Goal: Information Seeking & Learning: Learn about a topic

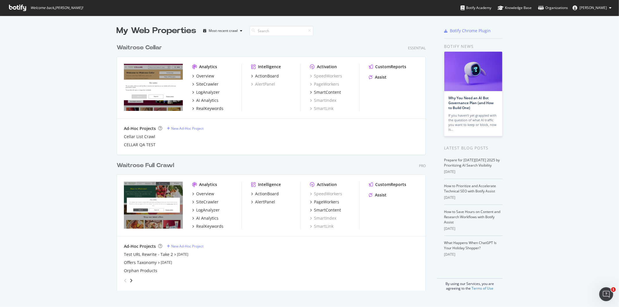
click at [204, 205] on div "Overview SiteCrawler LogAnalyzer AI Analytics RealKeywords" at bounding box center [216, 210] width 49 height 38
click at [209, 202] on div "SiteCrawler" at bounding box center [207, 202] width 22 height 6
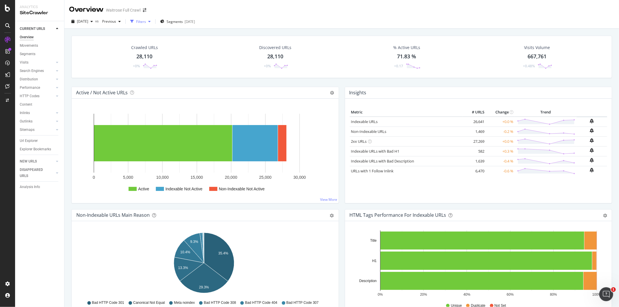
click at [151, 22] on icon "button" at bounding box center [149, 21] width 2 height 3
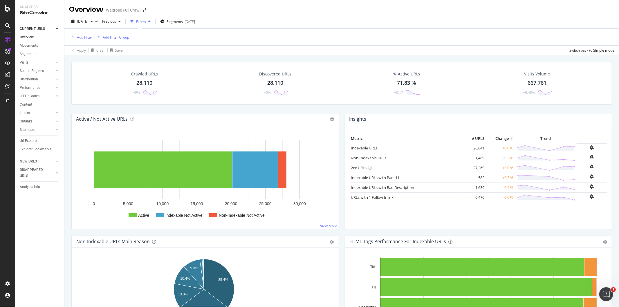
click at [80, 35] on div "Add Filter" at bounding box center [84, 37] width 15 height 5
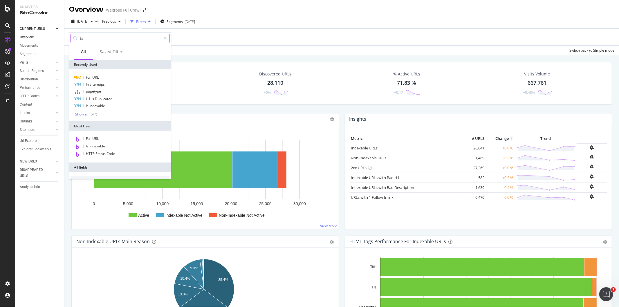
type input "faq"
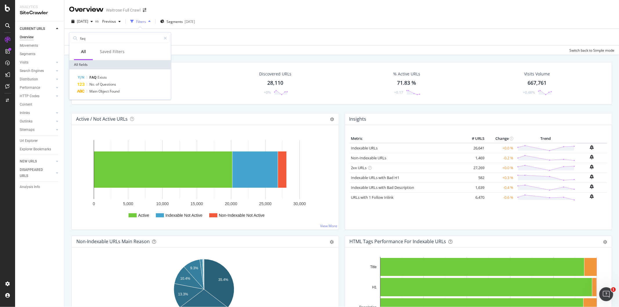
drag, startPoint x: 84, startPoint y: 37, endPoint x: 25, endPoint y: 35, distance: 59.3
click at [25, 35] on body "Analytics SiteCrawler CURRENT URLS Overview Movements Segments Visits Analysis …" at bounding box center [309, 153] width 619 height 307
click at [80, 37] on input "faq" at bounding box center [121, 38] width 82 height 9
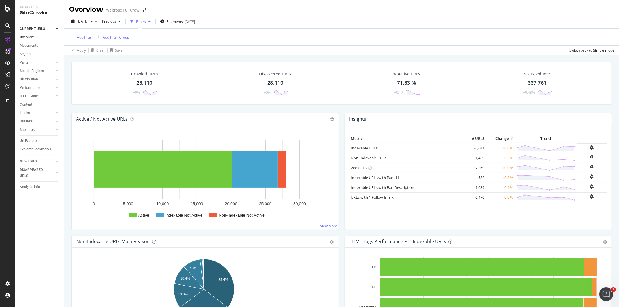
click at [195, 33] on div "Add Filter Add Filter Group" at bounding box center [342, 37] width 546 height 17
click at [152, 24] on div "Filters" at bounding box center [140, 21] width 25 height 9
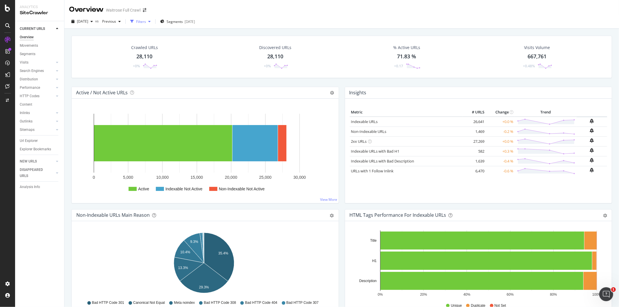
click at [136, 21] on div "button" at bounding box center [132, 21] width 8 height 8
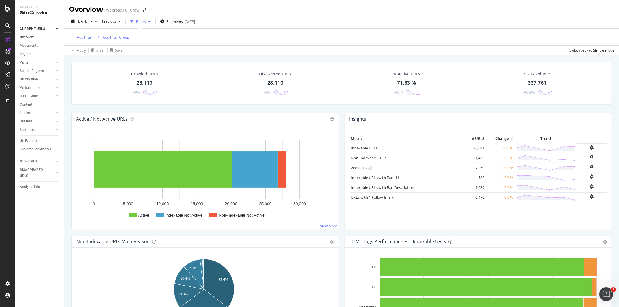
click at [85, 36] on div "Add Filter" at bounding box center [84, 37] width 15 height 5
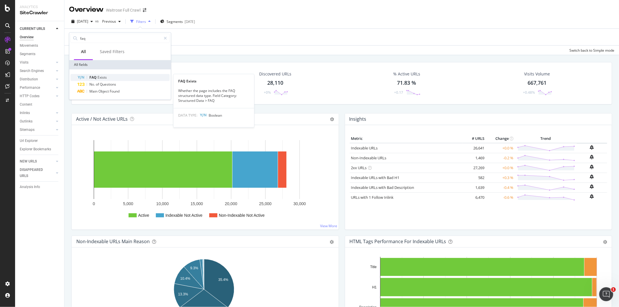
type input "faq"
click at [122, 78] on div "FAQ Exists" at bounding box center [124, 77] width 92 height 7
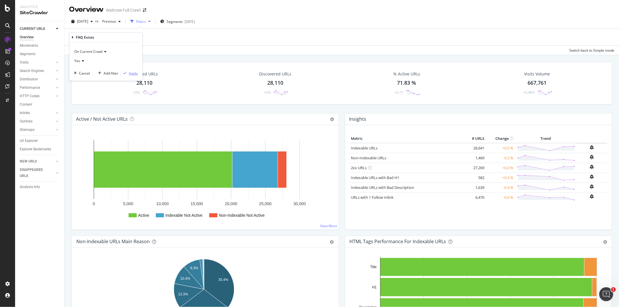
click at [134, 73] on div "Apply" at bounding box center [133, 73] width 9 height 5
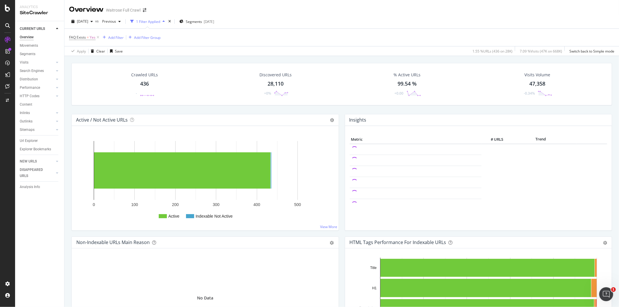
click at [146, 85] on div "436" at bounding box center [144, 84] width 9 height 8
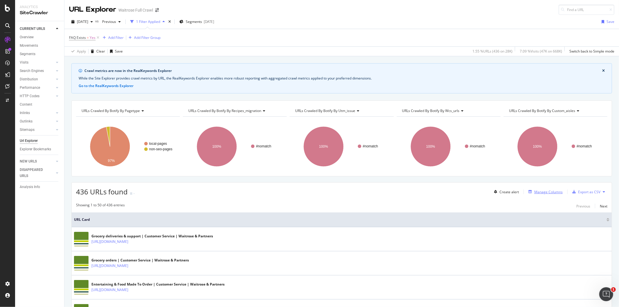
click at [538, 193] on div "Manage Columns" at bounding box center [549, 192] width 28 height 5
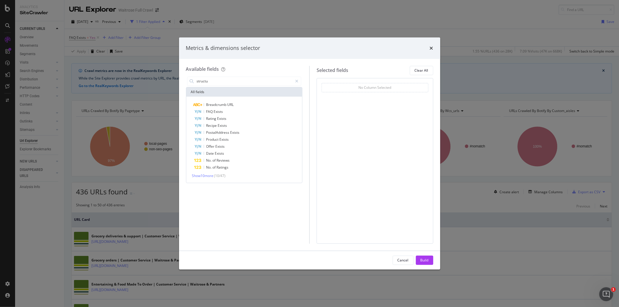
type input "structu"
click at [215, 111] on span "Exists" at bounding box center [218, 111] width 9 height 5
click at [423, 260] on div "Build" at bounding box center [425, 260] width 8 height 5
